Goal: Task Accomplishment & Management: Complete application form

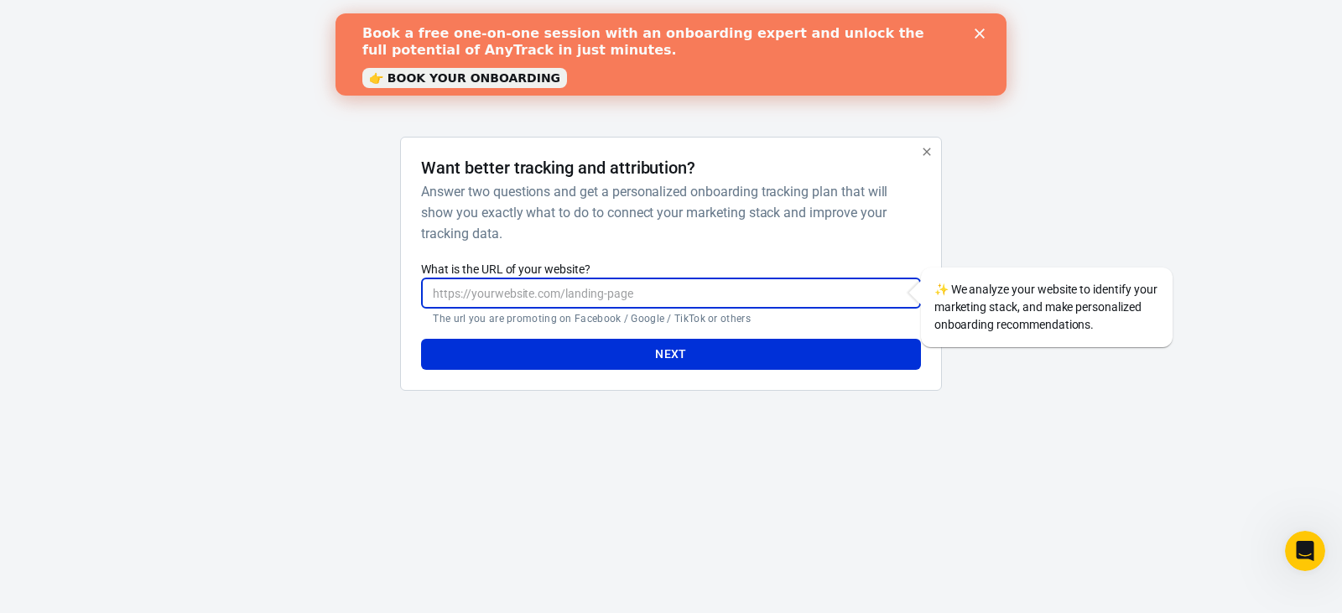
click at [597, 298] on input "What is the URL of your website?" at bounding box center [670, 293] width 499 height 31
type input "H"
type input "[URL][DOMAIN_NAME]"
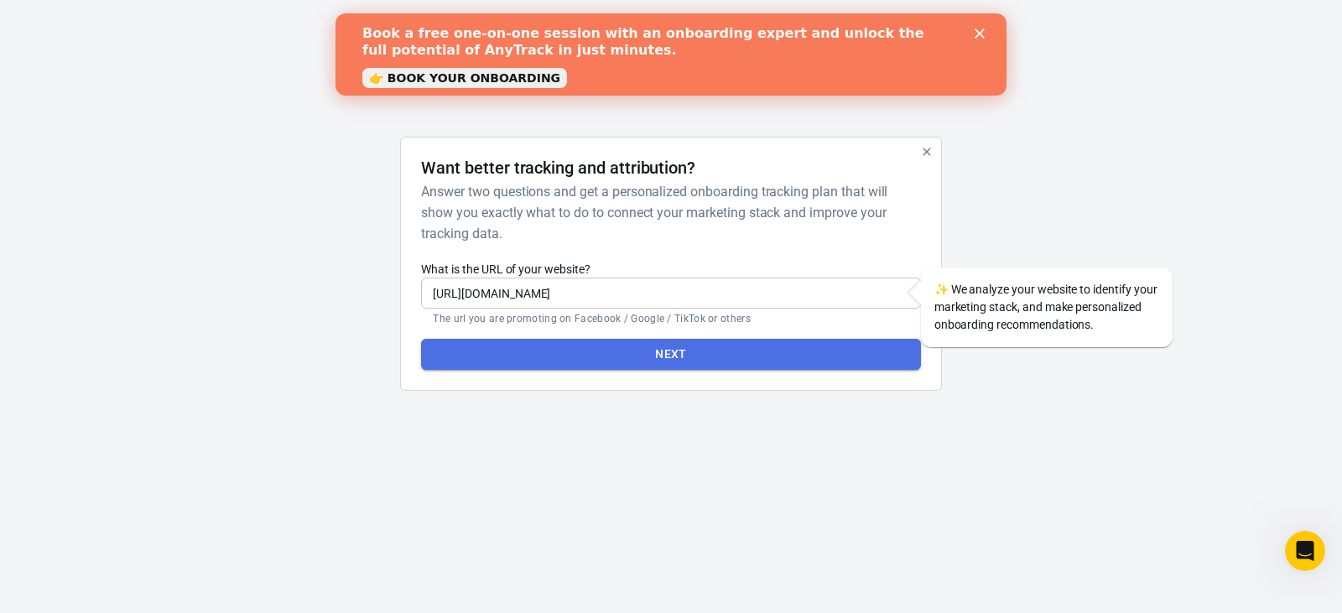
click at [674, 360] on button "Next" at bounding box center [670, 354] width 499 height 31
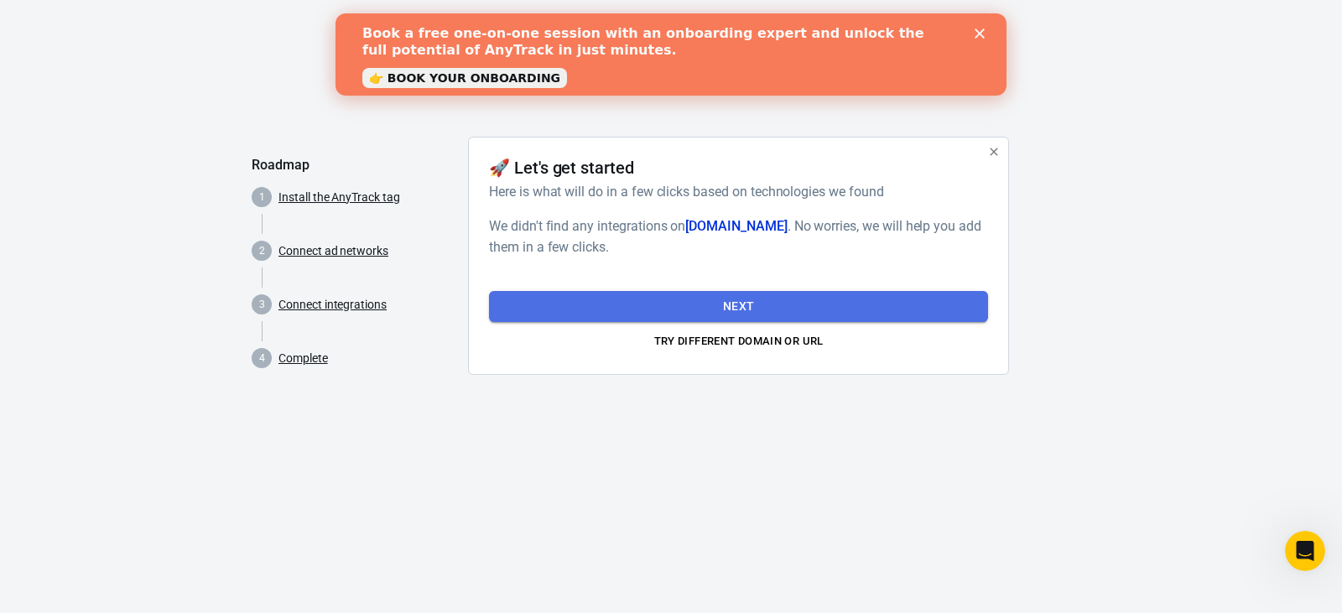
click at [752, 309] on button "Next" at bounding box center [738, 306] width 499 height 31
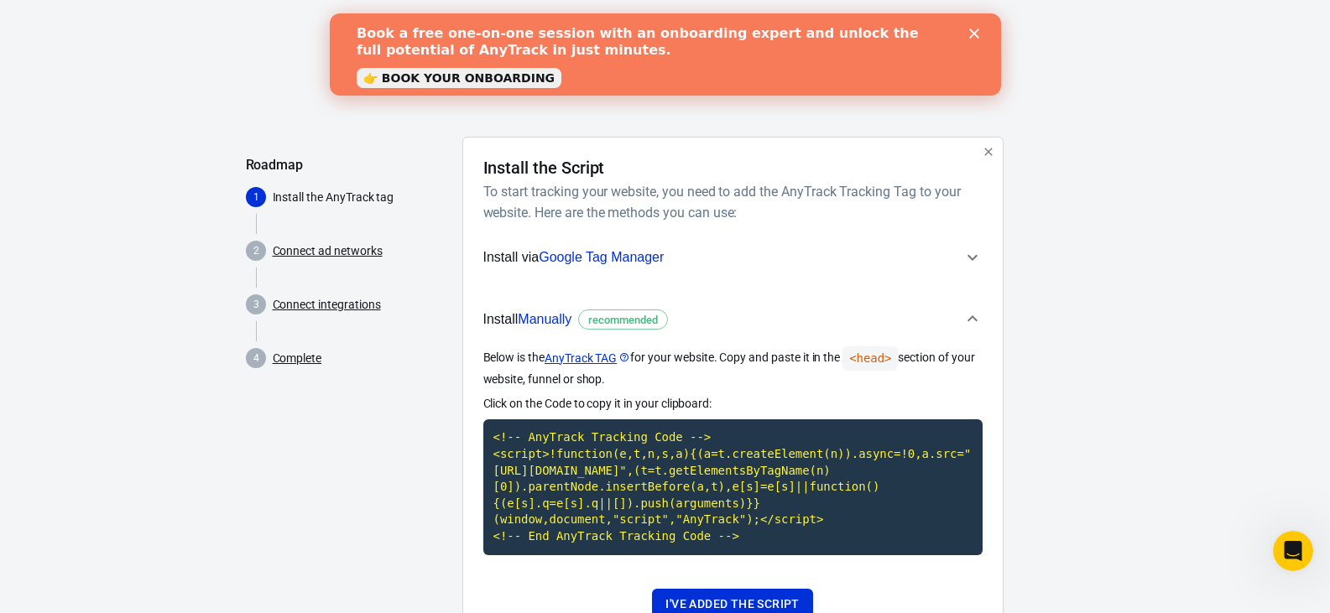
scroll to position [67, 0]
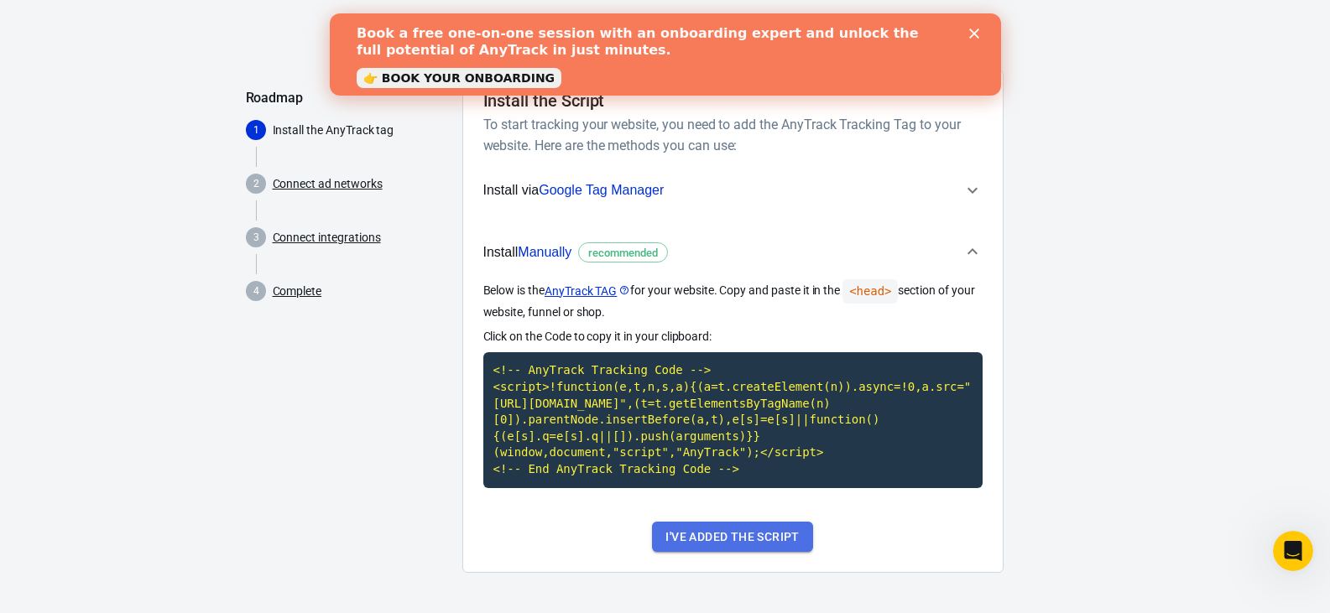
click at [727, 542] on button "I've added the script" at bounding box center [732, 537] width 160 height 31
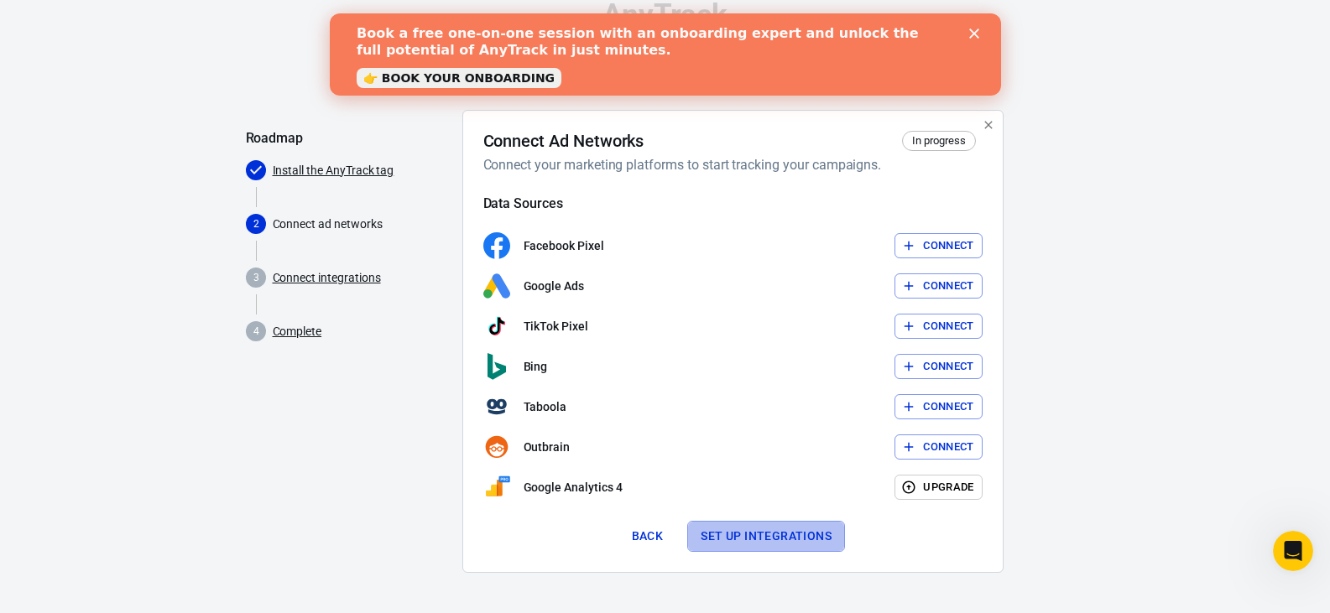
click at [761, 529] on button "Set up integrations" at bounding box center [766, 536] width 158 height 31
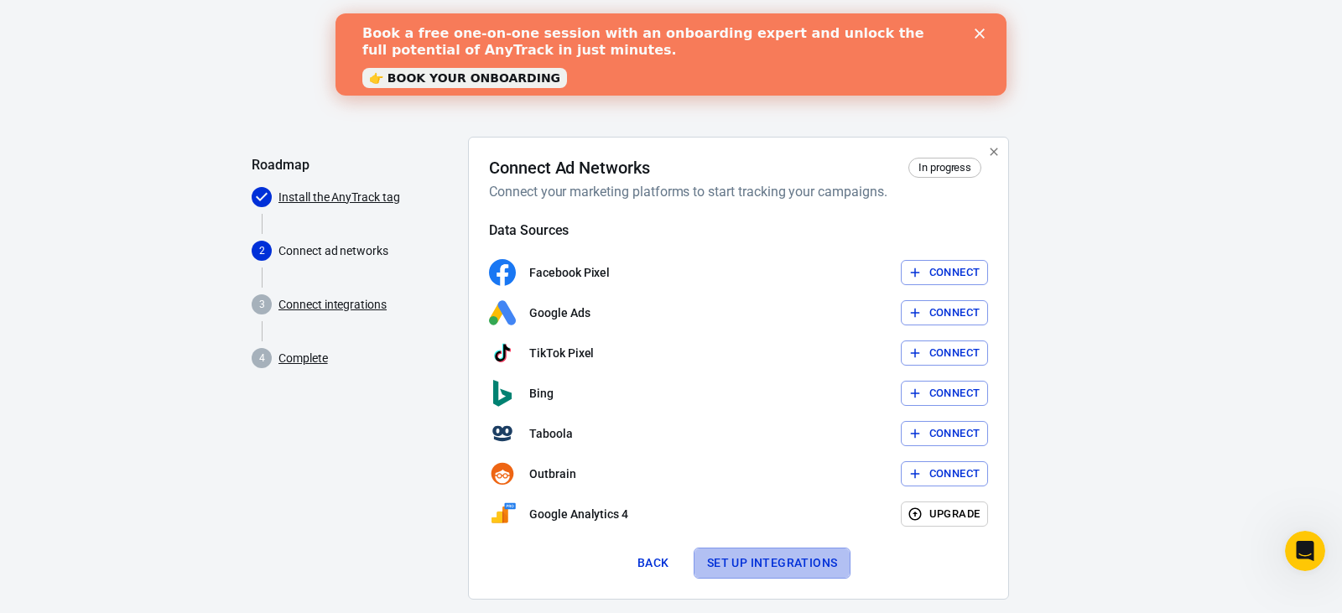
click at [761, 529] on html "AnyTrack Roadmap Install the AnyTrack tag 2 Connect ad networks 3 Connect integ…" at bounding box center [671, 320] width 1342 height 640
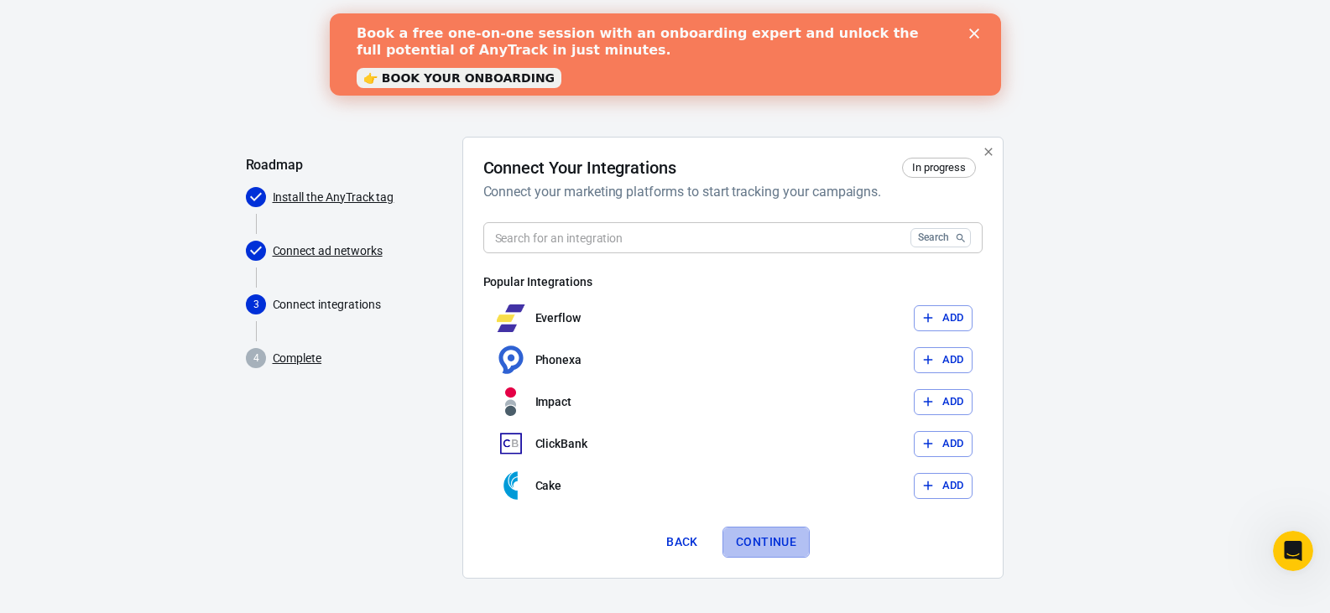
click at [766, 546] on button "Continue" at bounding box center [765, 542] width 87 height 31
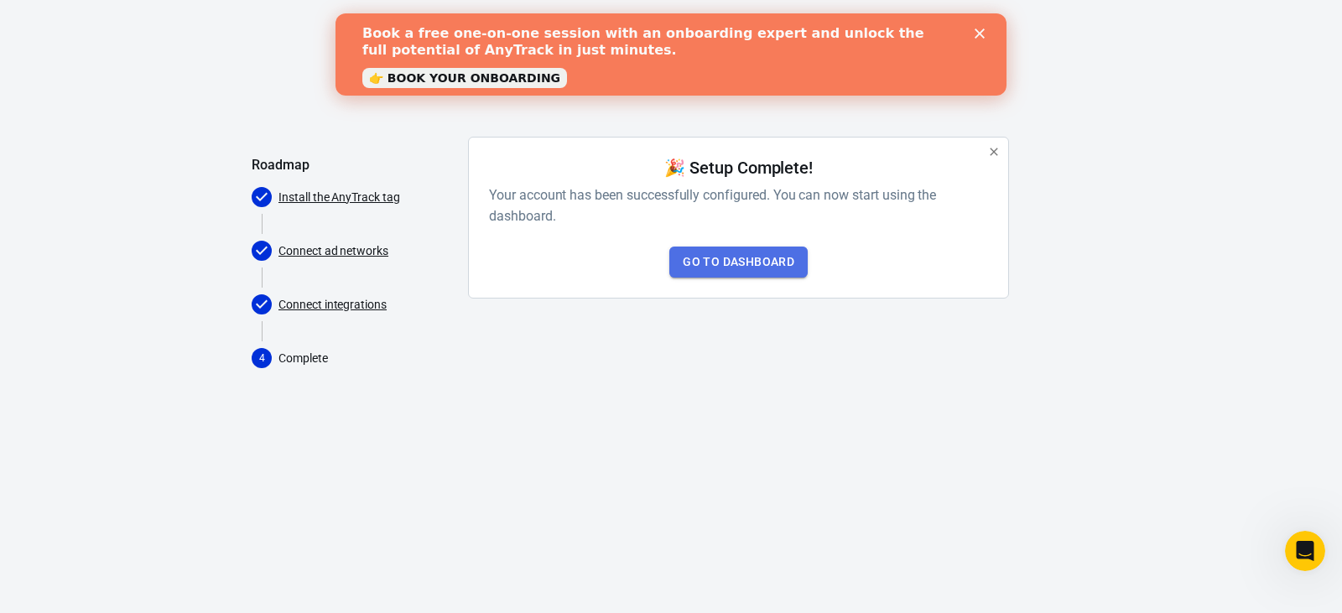
click at [756, 258] on link "Go to Dashboard" at bounding box center [738, 262] width 138 height 31
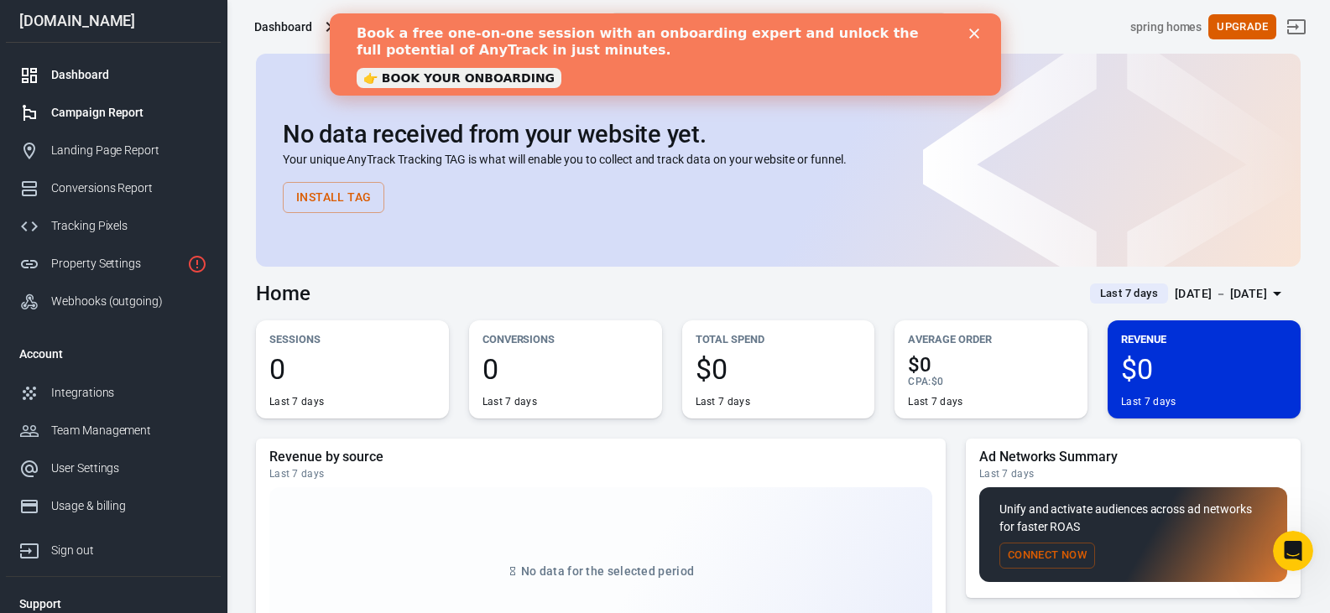
click at [122, 112] on div "Campaign Report" at bounding box center [129, 113] width 156 height 18
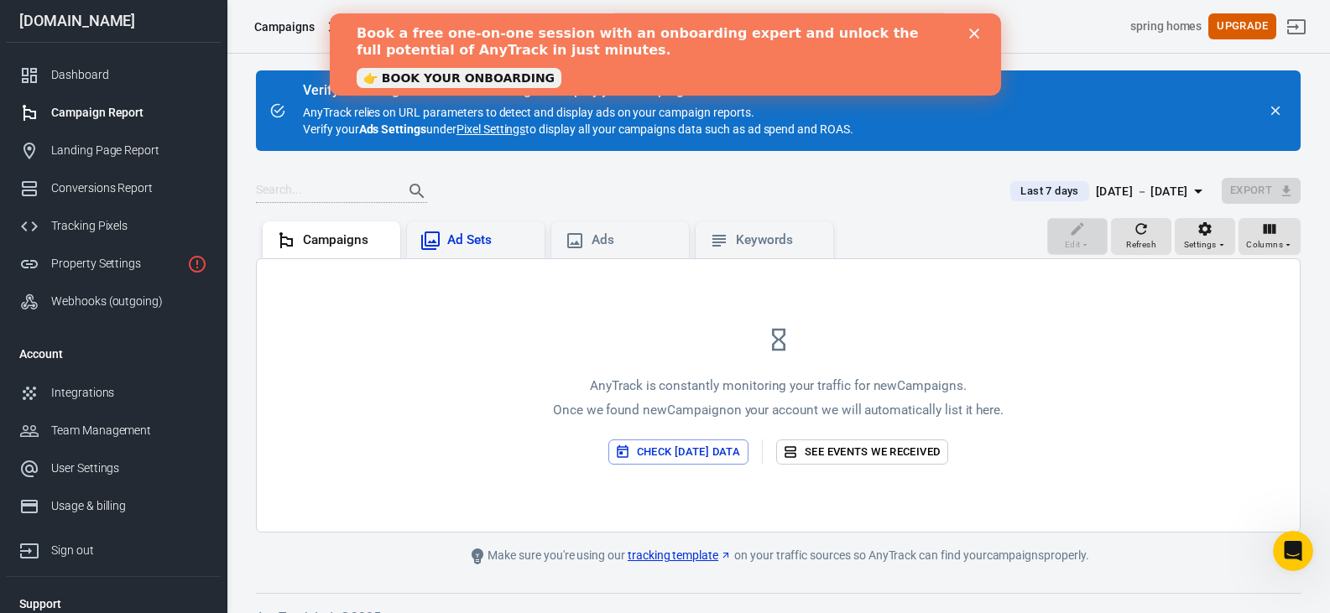
click at [484, 241] on div "Ad Sets" at bounding box center [489, 241] width 84 height 18
click at [647, 246] on div "Ads" at bounding box center [633, 241] width 84 height 18
click at [1111, 402] on div "AnyTrack is constantly monitoring your traffic for new Ads . Once we found new …" at bounding box center [778, 395] width 1043 height 273
click at [973, 34] on polygon "Close" at bounding box center [973, 34] width 10 height 10
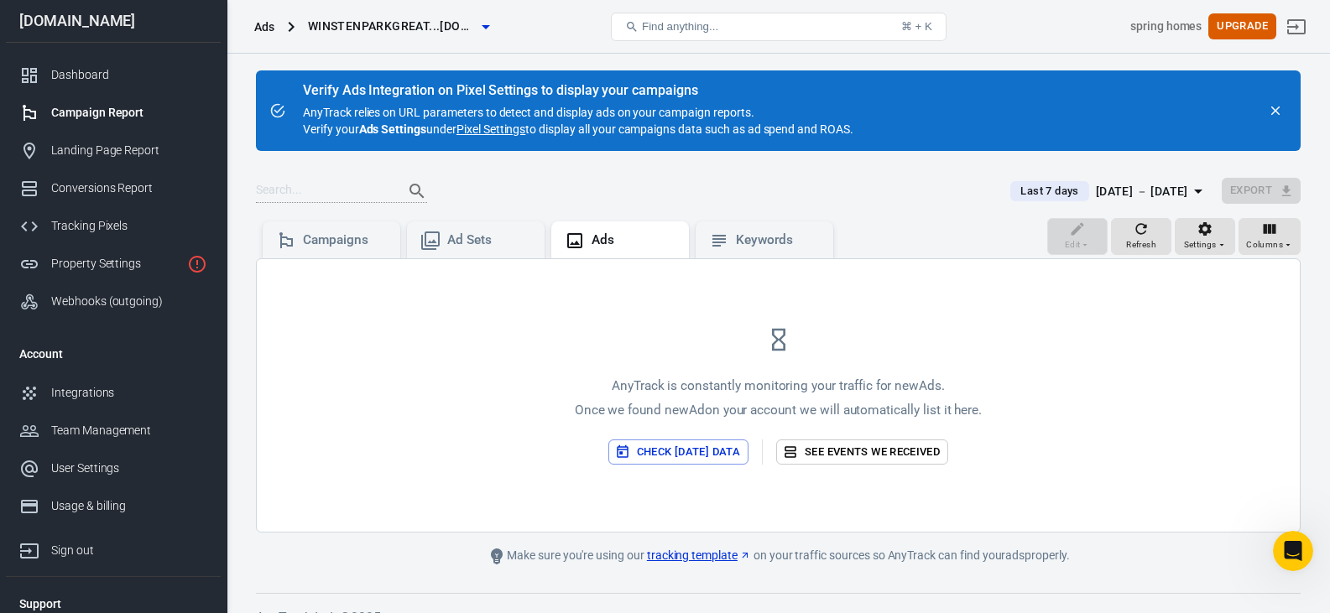
click at [415, 374] on div "AnyTrack is constantly monitoring your traffic for new Ads . Once we found new …" at bounding box center [778, 395] width 1043 height 273
click at [1127, 347] on div "AnyTrack is constantly monitoring your traffic for new Ads . Once we found new …" at bounding box center [778, 395] width 1043 height 273
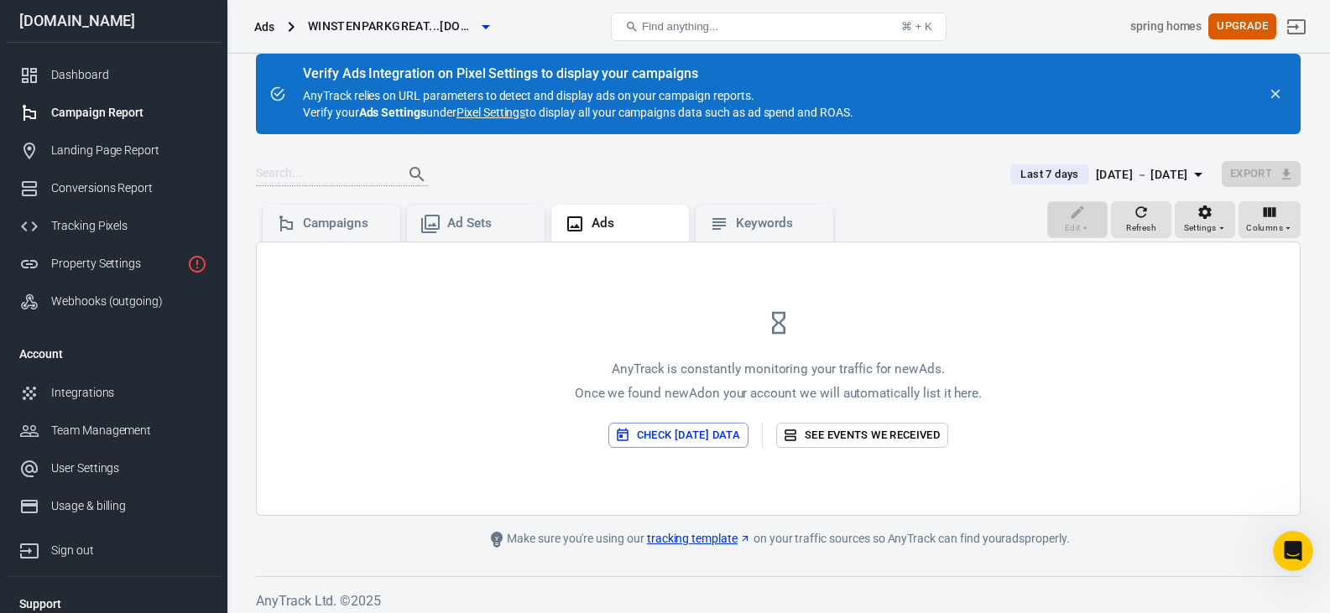
scroll to position [25, 0]
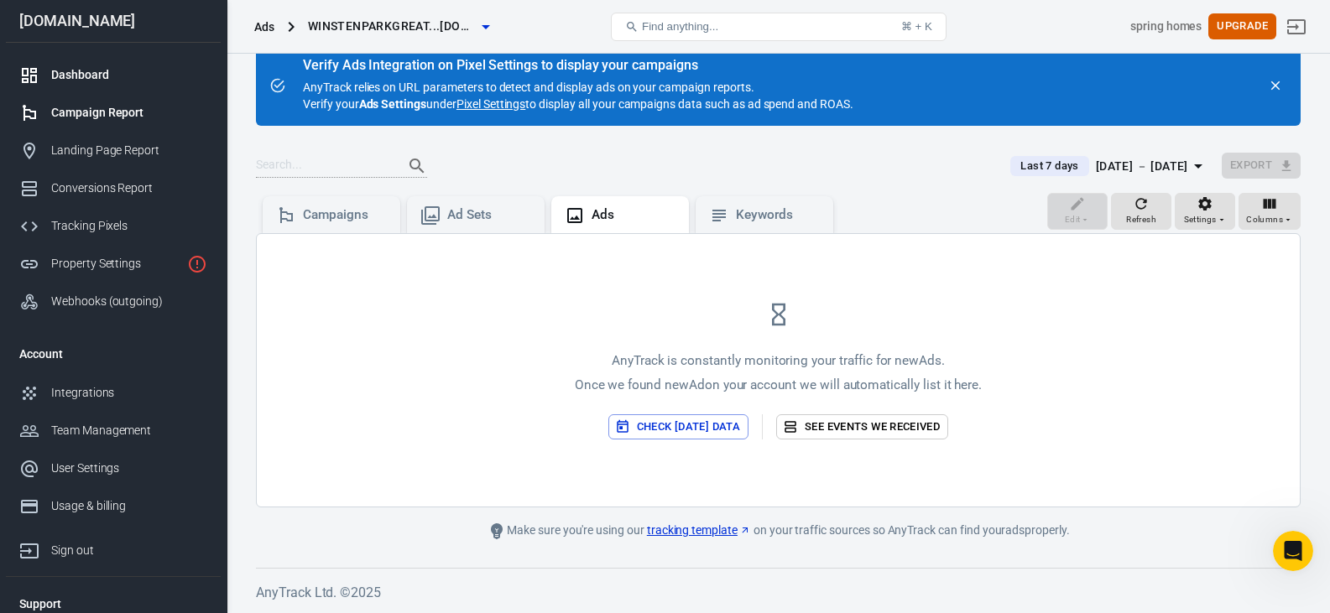
click at [84, 71] on div "Dashboard" at bounding box center [129, 75] width 156 height 18
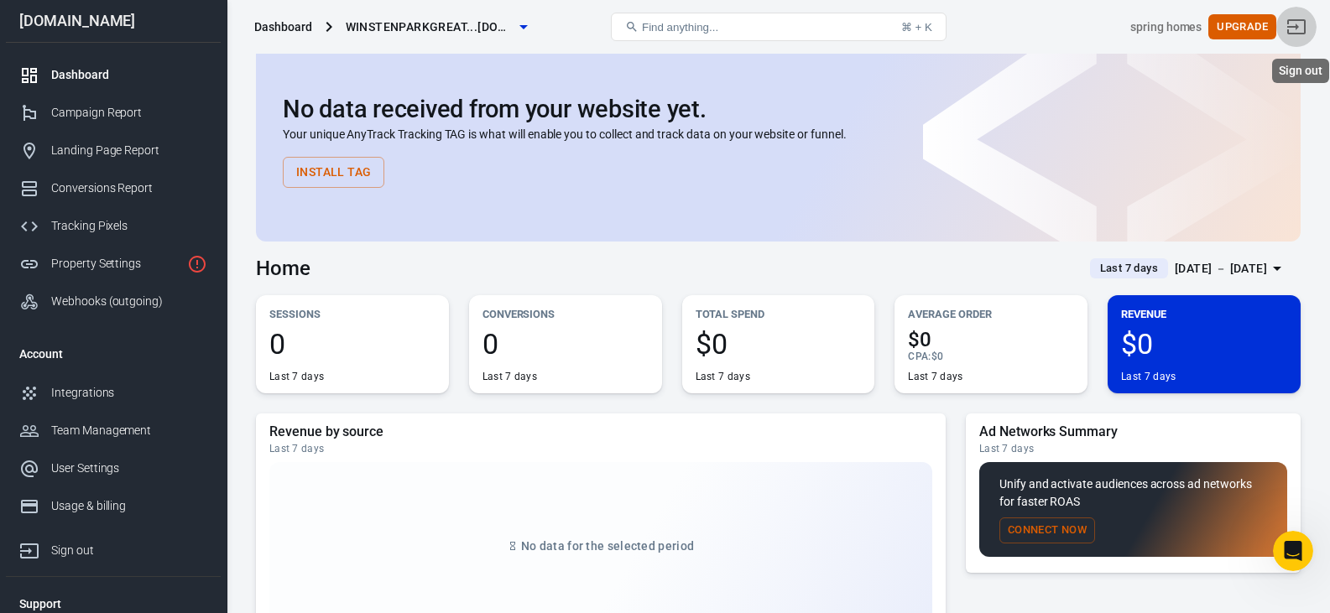
click at [1305, 29] on icon "Sign out" at bounding box center [1296, 27] width 20 height 20
